Goal: Task Accomplishment & Management: Manage account settings

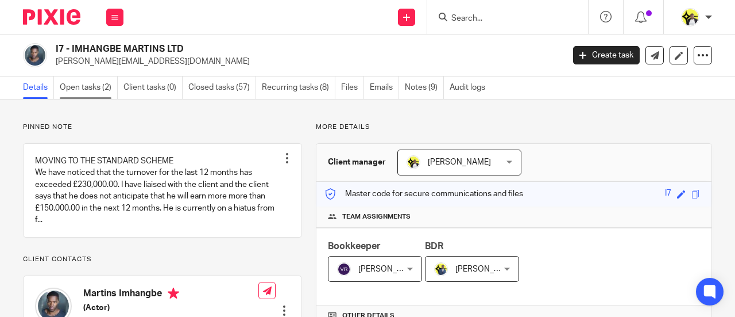
click at [105, 90] on link "Open tasks (2)" at bounding box center [89, 87] width 58 height 22
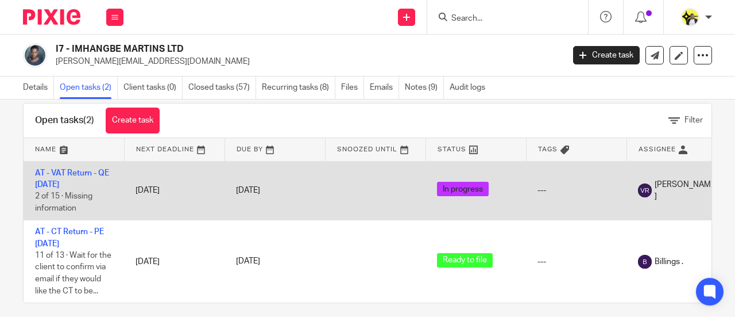
scroll to position [37, 0]
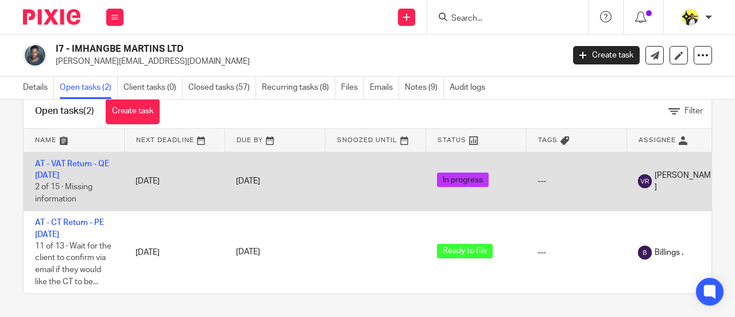
click at [107, 152] on td "AT - VAT Return - QE 31-08-2025 2 of 15 · Missing information" at bounding box center [74, 181] width 101 height 59
click at [98, 162] on td "AT - VAT Return - QE 31-08-2025 2 of 15 · Missing information" at bounding box center [74, 181] width 101 height 59
click at [101, 160] on link "AT - VAT Return - QE 31-08-2025" at bounding box center [72, 170] width 74 height 20
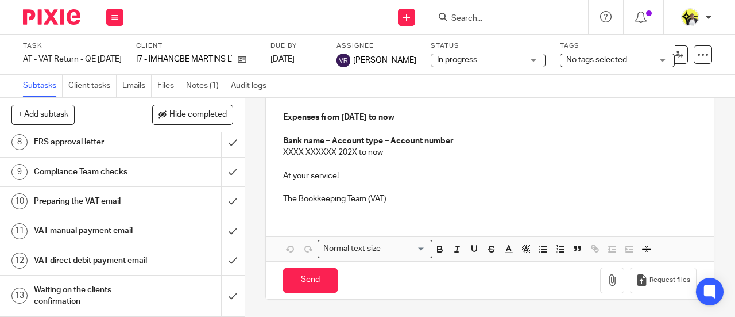
scroll to position [287, 0]
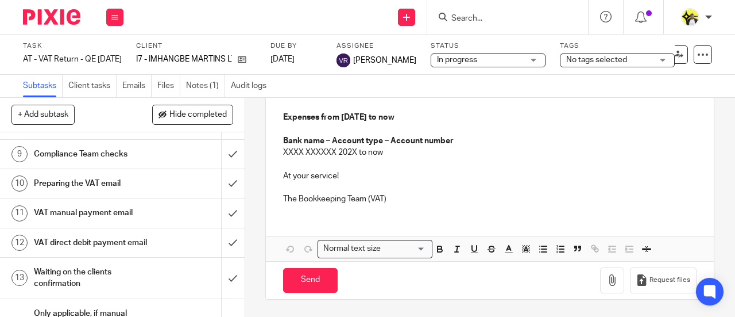
click at [111, 214] on h1 "VAT manual payment email" at bounding box center [92, 212] width 117 height 17
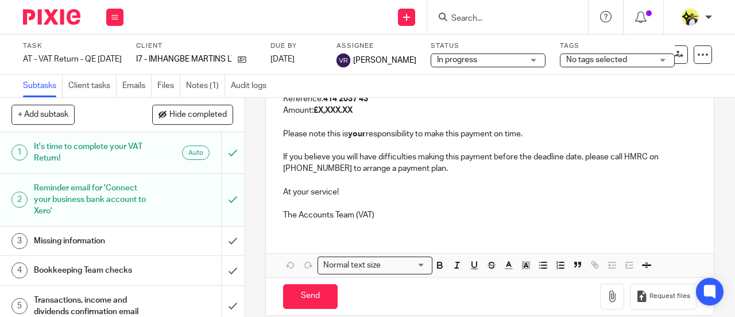
scroll to position [287, 0]
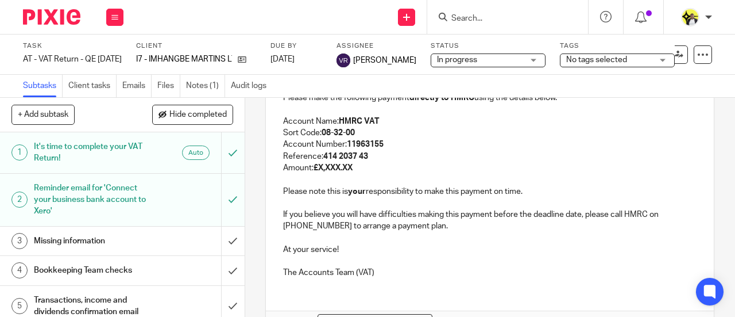
click at [467, 16] on input "Search" at bounding box center [501, 19] width 103 height 10
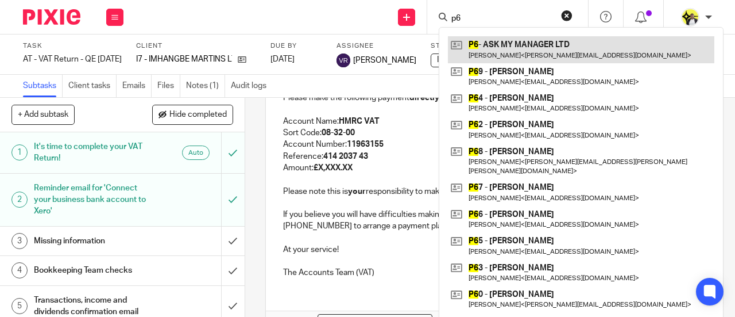
type input "p6"
click at [534, 52] on link at bounding box center [581, 49] width 267 height 26
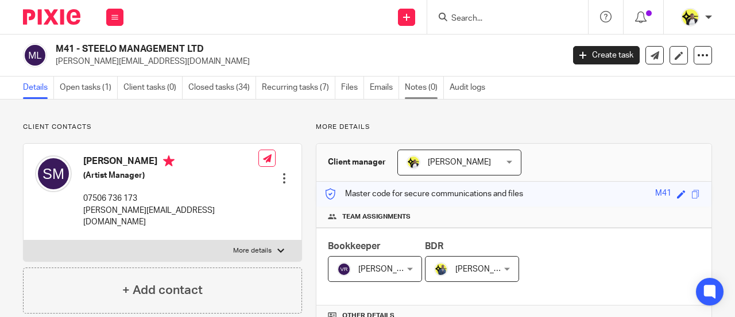
click at [421, 86] on link "Notes (0)" at bounding box center [424, 87] width 39 height 22
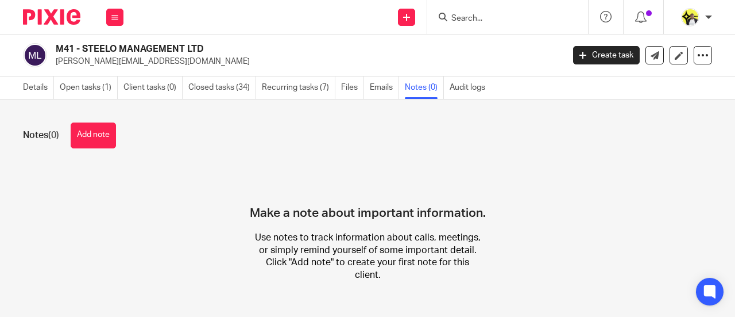
click at [85, 133] on button "Add note" at bounding box center [93, 135] width 45 height 26
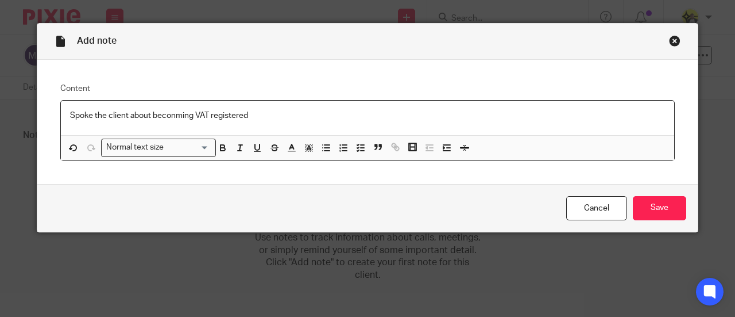
click at [174, 114] on p "Spoke the client about beconming VAT registered" at bounding box center [367, 115] width 595 height 11
click at [90, 114] on p "Spoke the client about becoming VAT registered" at bounding box center [367, 115] width 595 height 11
click at [254, 111] on p "Spoke to the client about becoming VAT registered" at bounding box center [367, 115] width 595 height 11
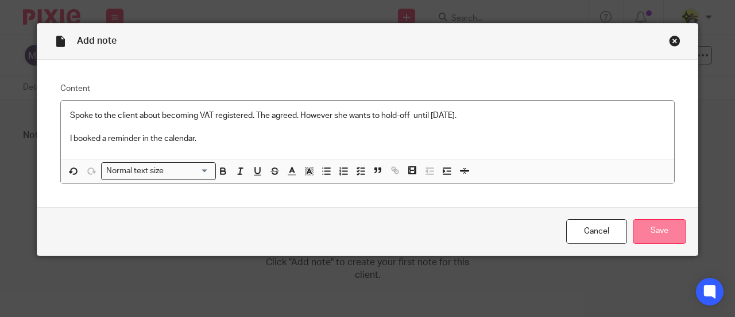
click at [660, 227] on input "Save" at bounding box center [659, 231] width 53 height 25
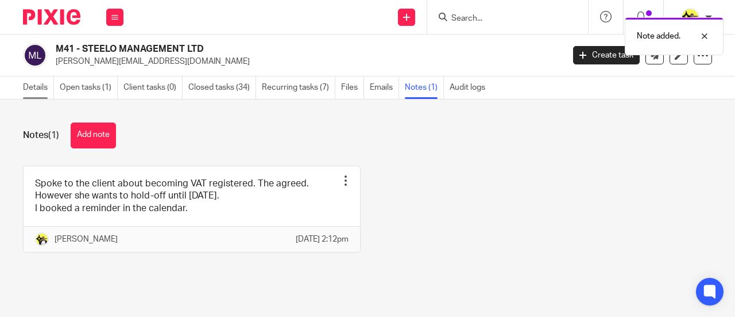
click at [35, 90] on link "Details" at bounding box center [38, 87] width 31 height 22
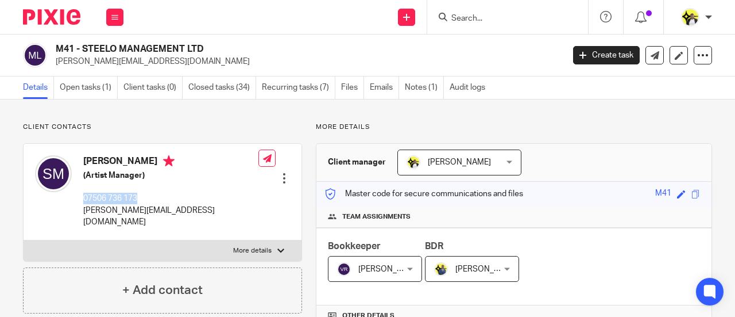
drag, startPoint x: 125, startPoint y: 198, endPoint x: 83, endPoint y: 199, distance: 42.0
click at [83, 199] on p "07506 736 173" at bounding box center [170, 197] width 175 height 11
copy p "07506 736 173"
click at [495, 20] on input "Search" at bounding box center [501, 19] width 103 height 10
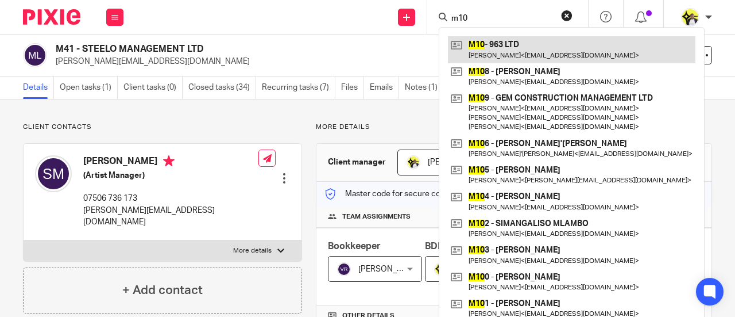
type input "m10"
click at [532, 51] on link at bounding box center [572, 49] width 248 height 26
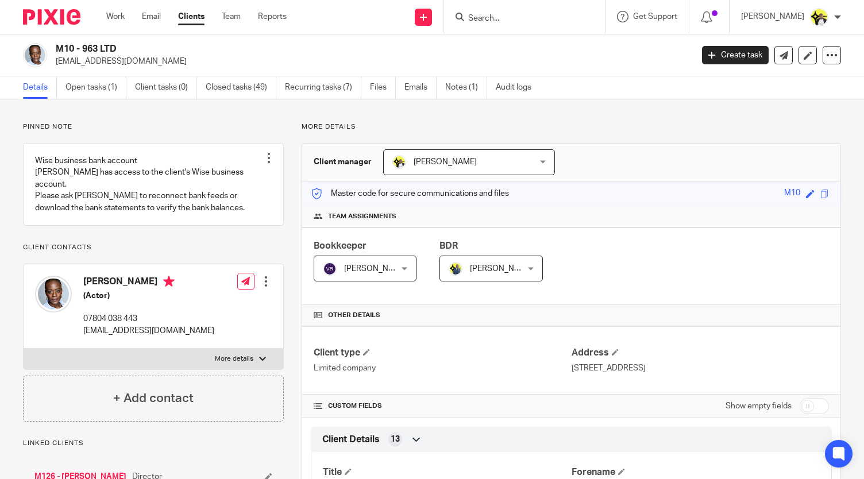
drag, startPoint x: 115, startPoint y: 47, endPoint x: 84, endPoint y: 47, distance: 31.0
click at [84, 47] on h2 "M10 - 963 LTD" at bounding box center [307, 49] width 503 height 12
copy h2 "963 LTD"
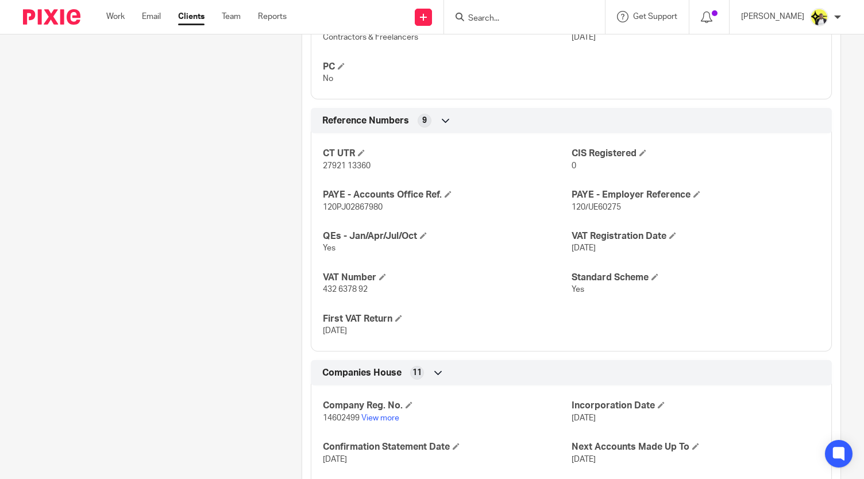
scroll to position [919, 0]
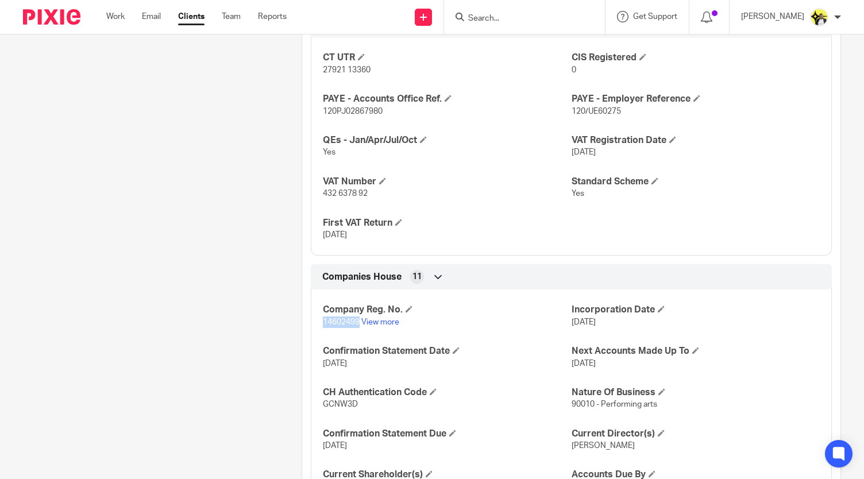
drag, startPoint x: 357, startPoint y: 324, endPoint x: 318, endPoint y: 325, distance: 39.7
click at [318, 316] on div "Company Reg. No. 14602499 View more Incorporation Date [DATE] Confirmation Stat…" at bounding box center [571, 415] width 521 height 268
copy span "14602499"
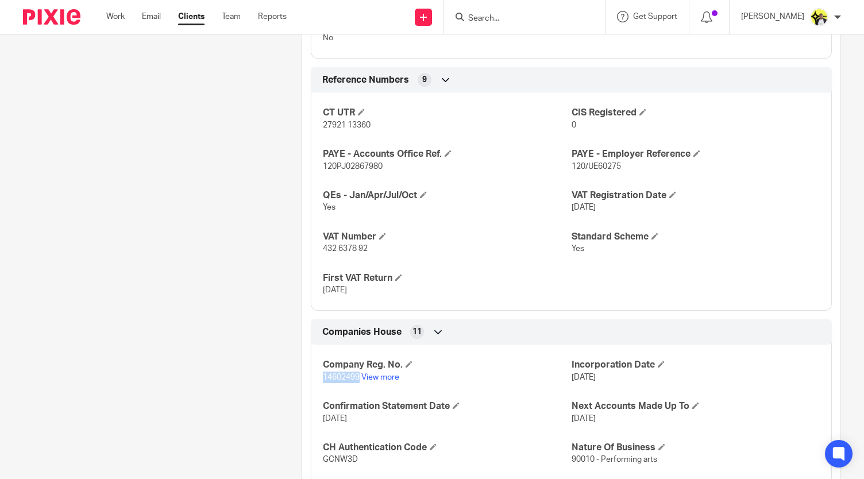
scroll to position [862, 0]
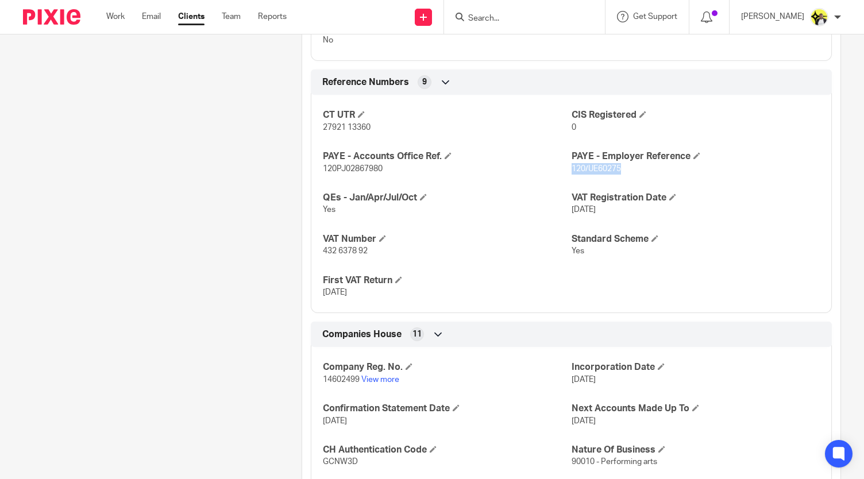
drag, startPoint x: 625, startPoint y: 168, endPoint x: 567, endPoint y: 168, distance: 58.0
click at [572, 168] on p "120/UE60275" at bounding box center [696, 168] width 248 height 11
copy span "120/UE60275"
